Goal: Task Accomplishment & Management: Complete application form

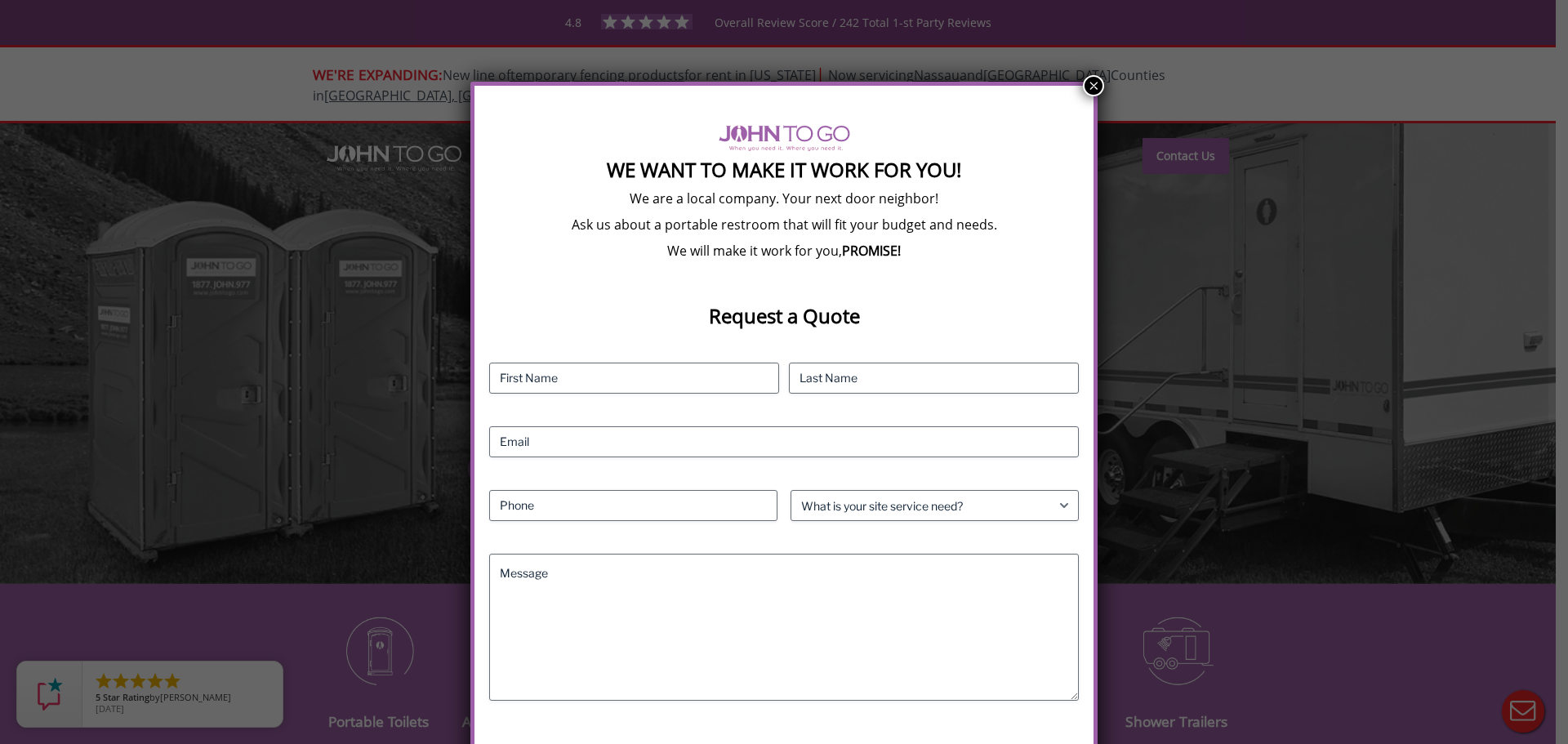
click at [1092, 88] on button "×" at bounding box center [1094, 86] width 22 height 22
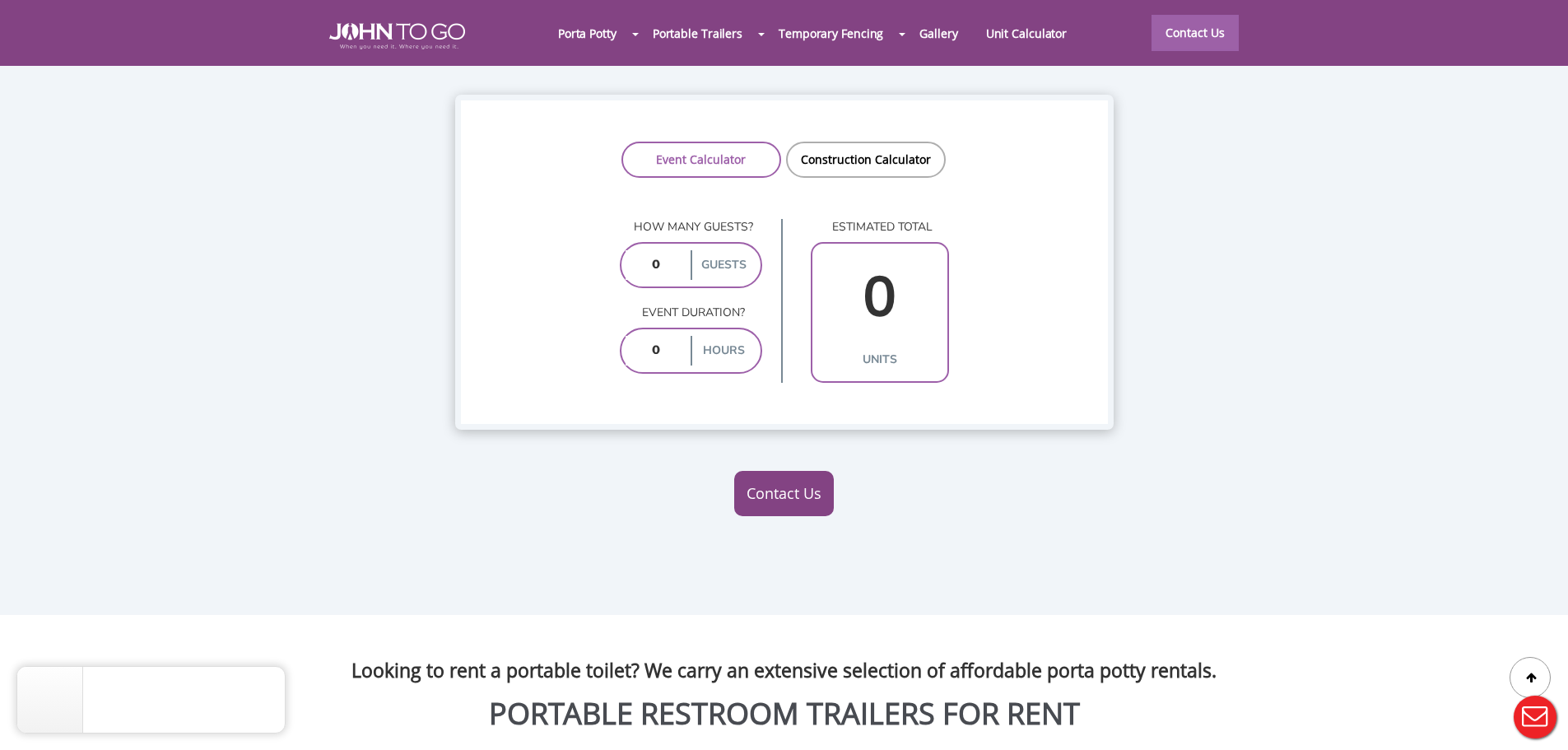
scroll to position [1395, 0]
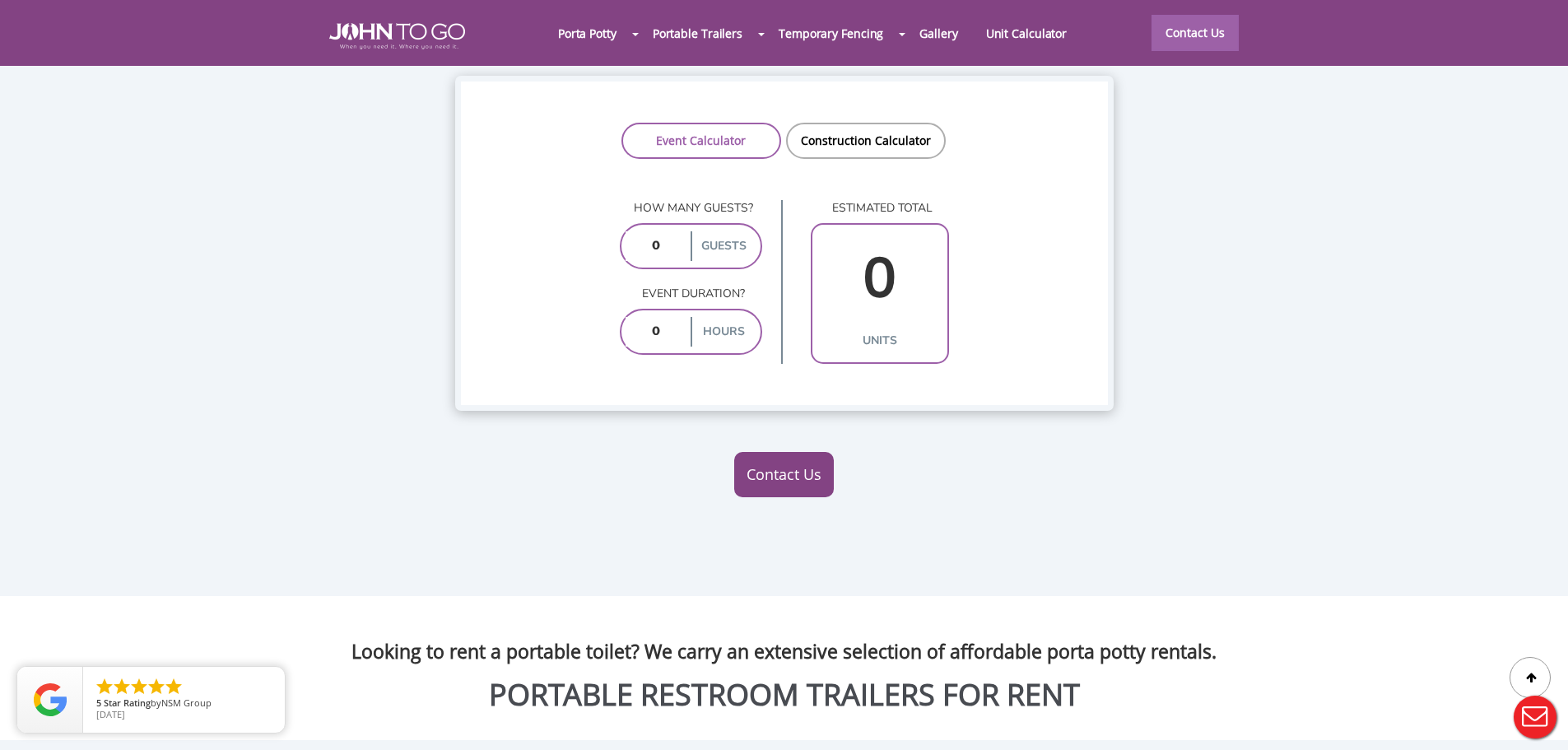
click at [649, 231] on input "number" at bounding box center [656, 245] width 62 height 29
type input "5000"
click at [672, 317] on input "number" at bounding box center [656, 332] width 62 height 29
type input "8"
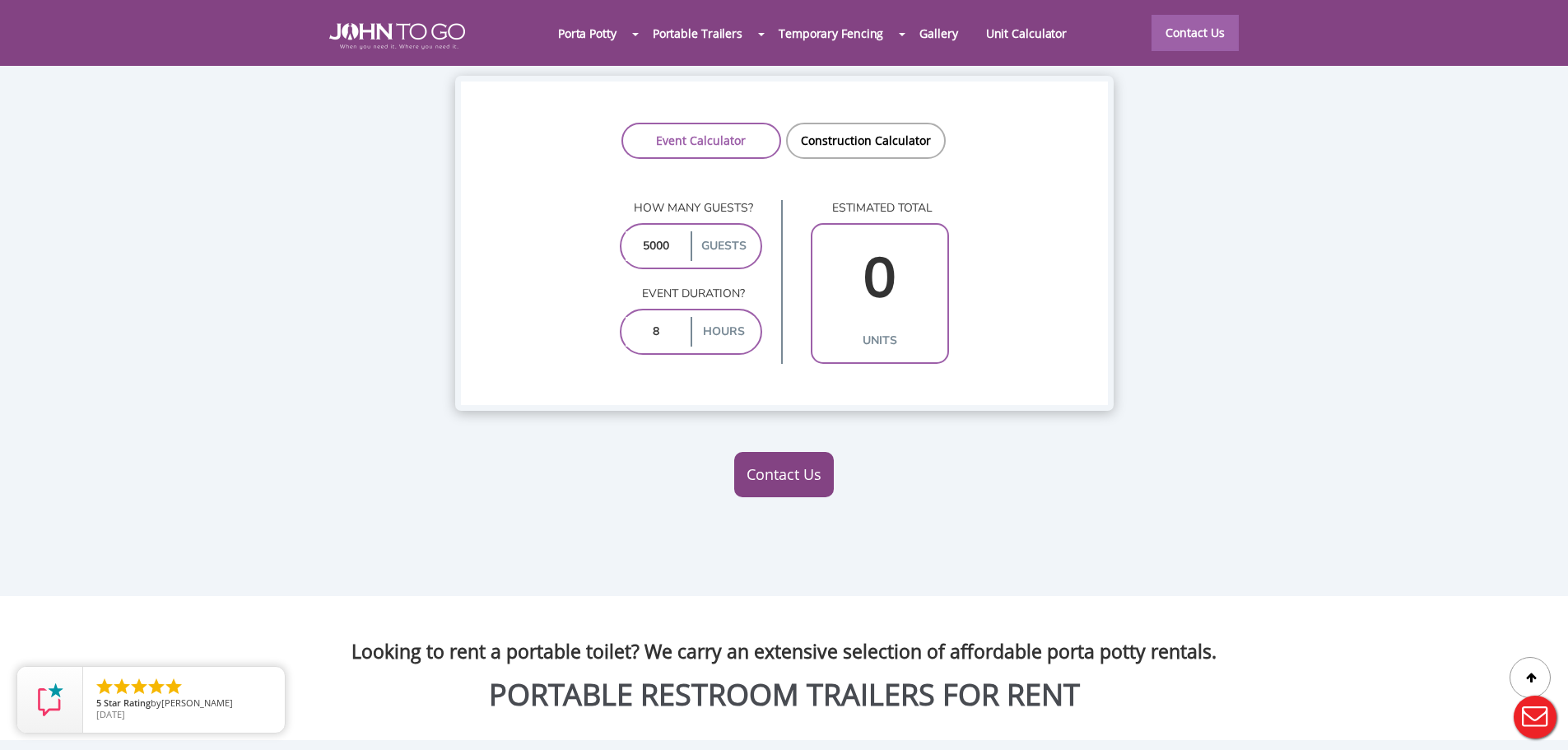
type input "39"
type input "8"
click at [643, 231] on input "5000" at bounding box center [656, 245] width 62 height 29
type input "15000"
type input "116"
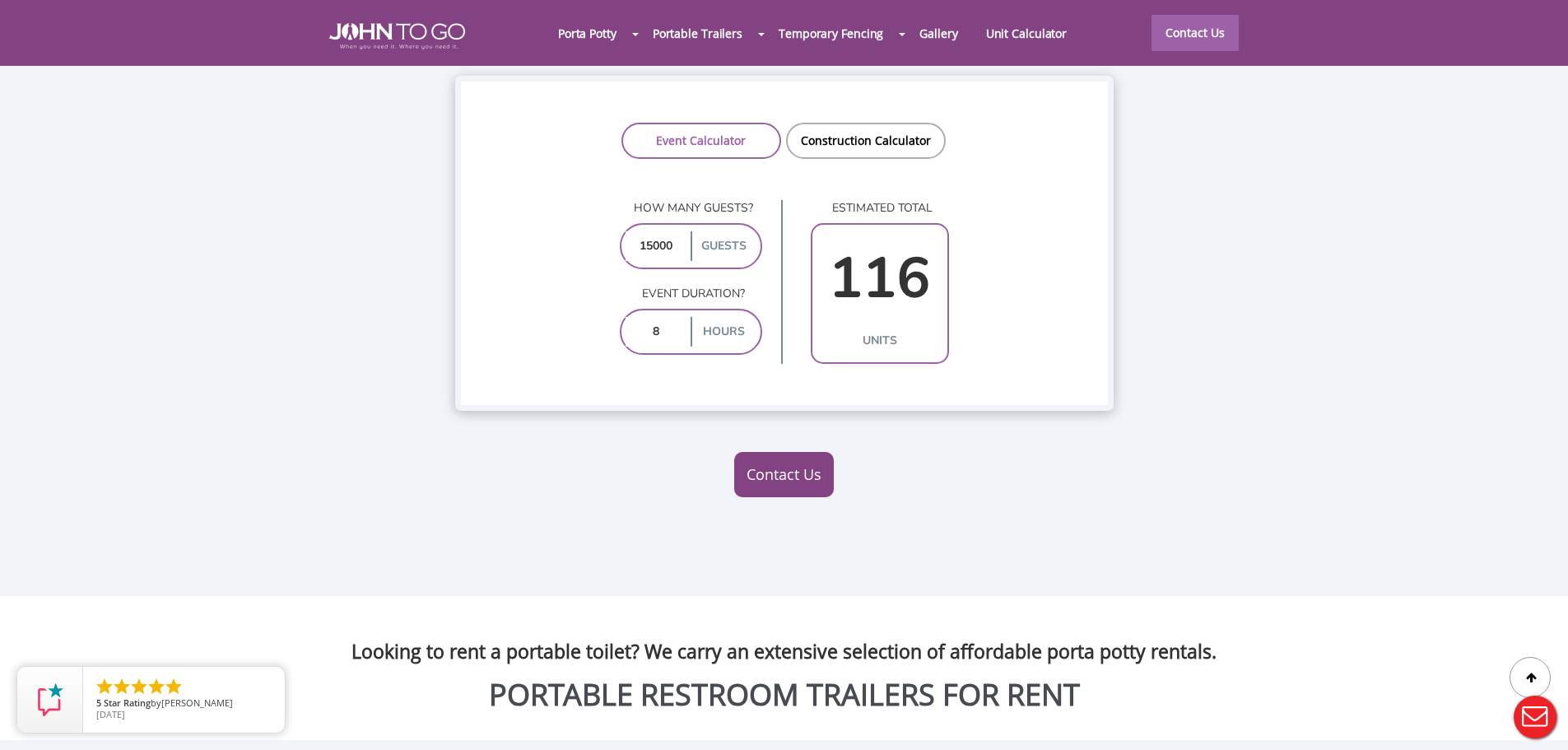
type input "105000"
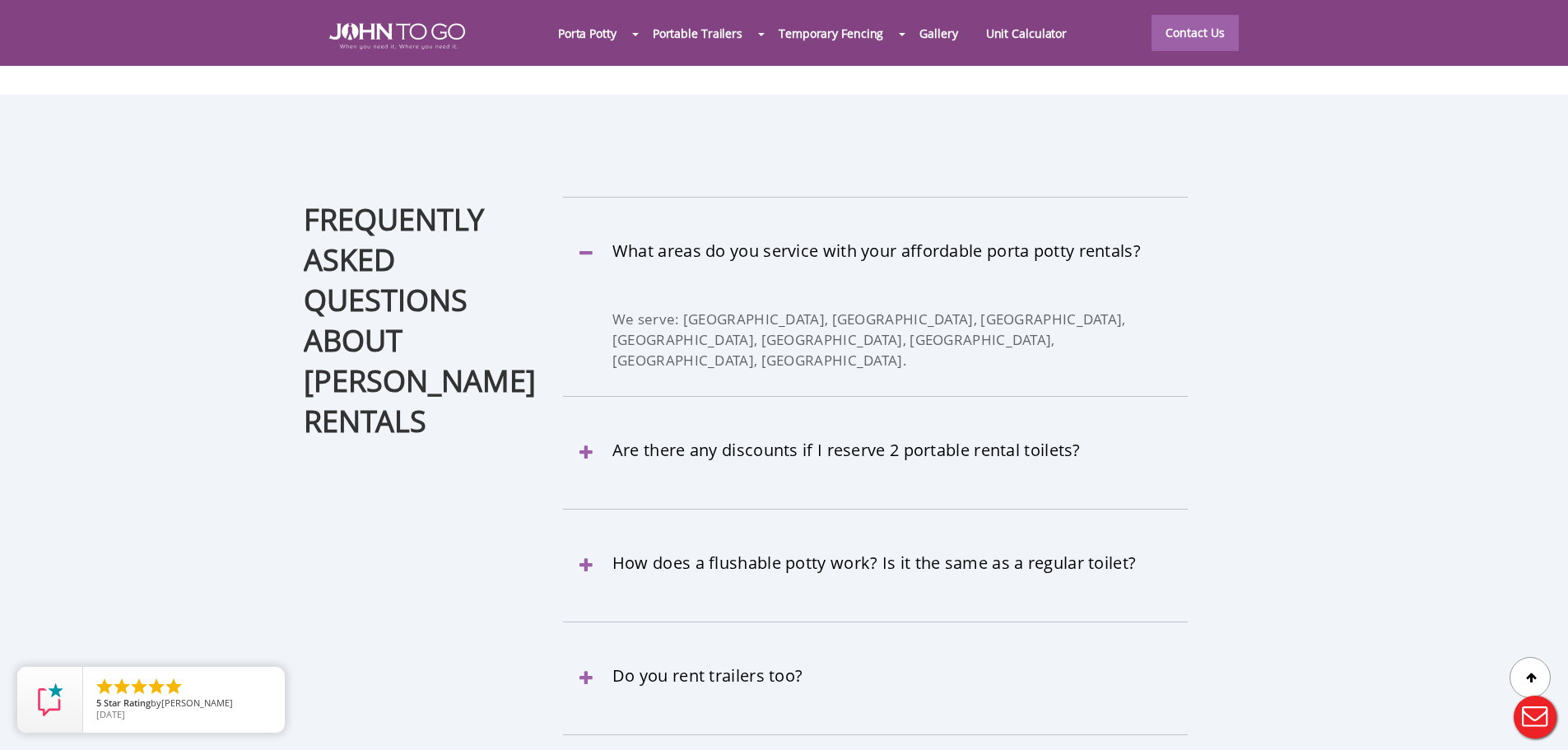
scroll to position [0, 0]
